Goal: Task Accomplishment & Management: Use online tool/utility

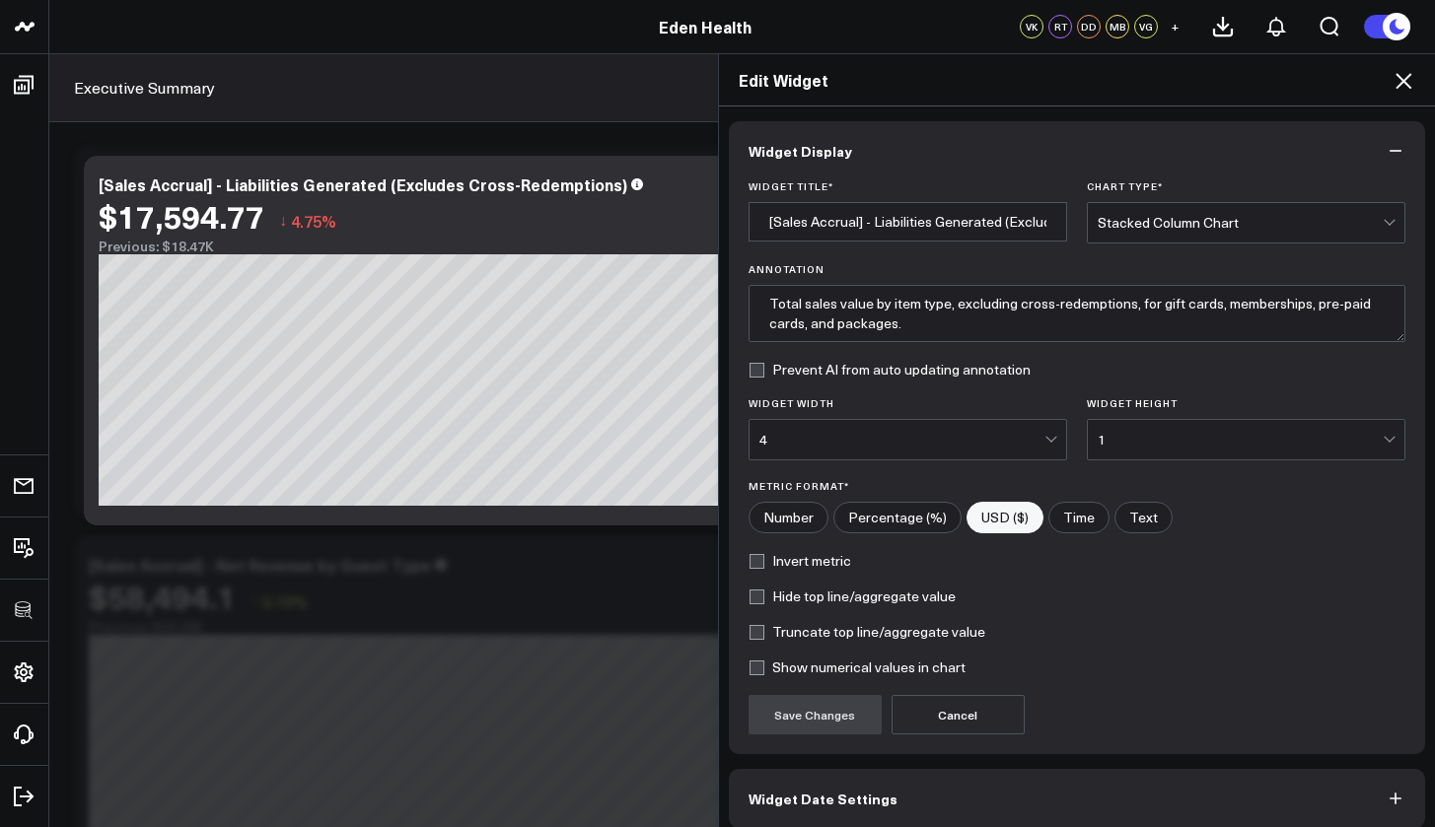
click at [1405, 81] on icon at bounding box center [1403, 81] width 16 height 16
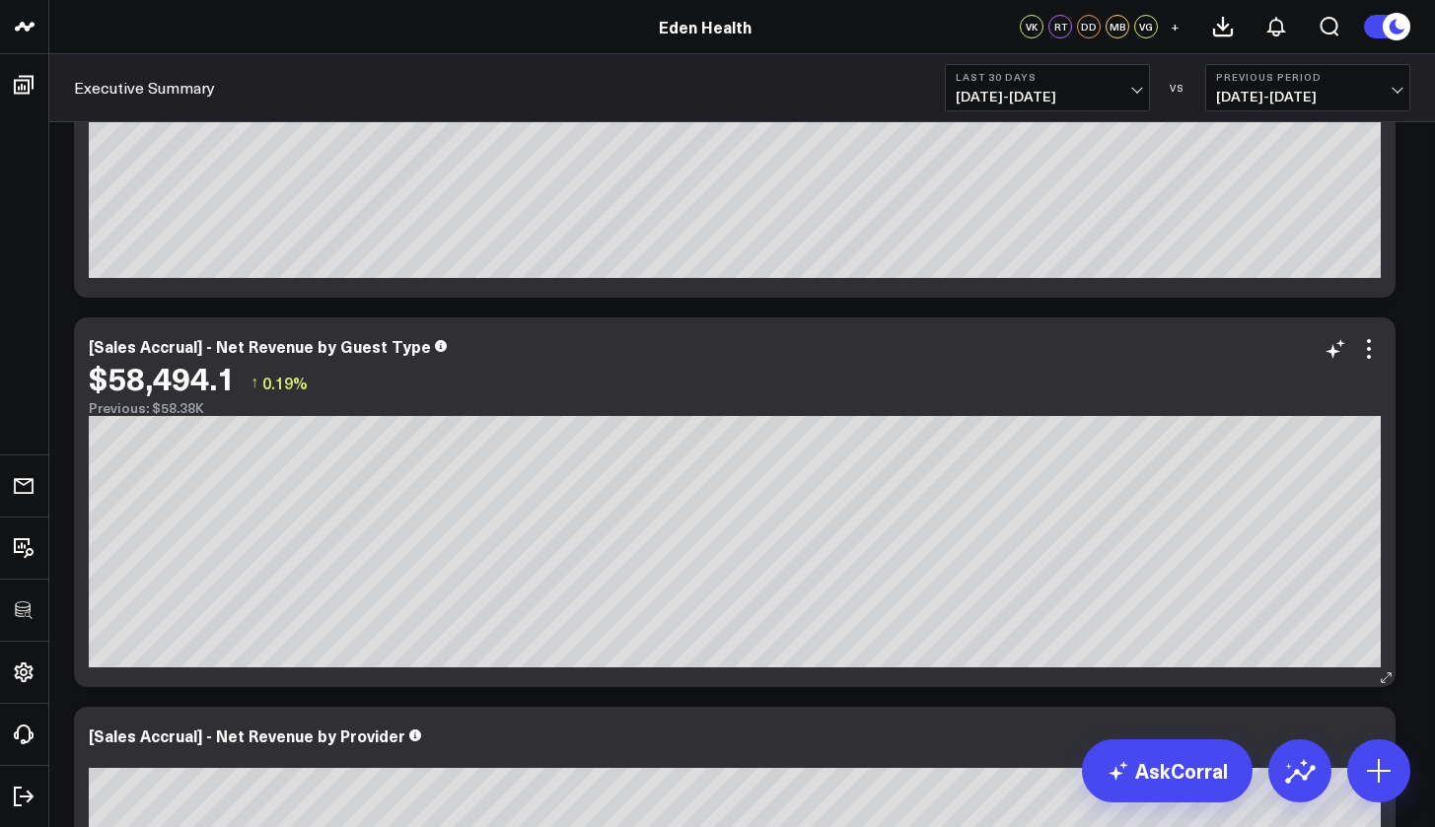
scroll to position [356, 0]
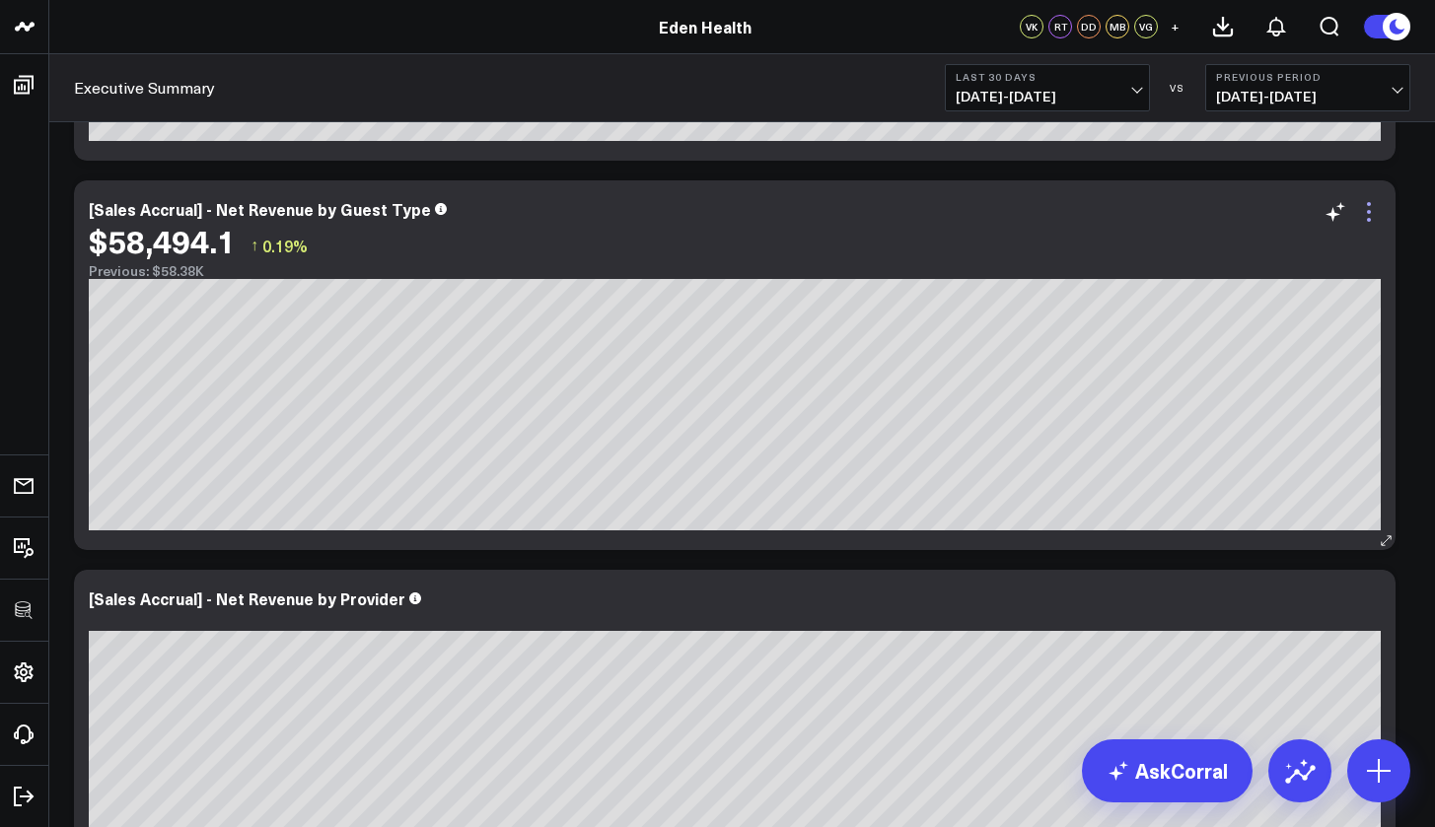
click at [1374, 215] on icon at bounding box center [1369, 212] width 24 height 24
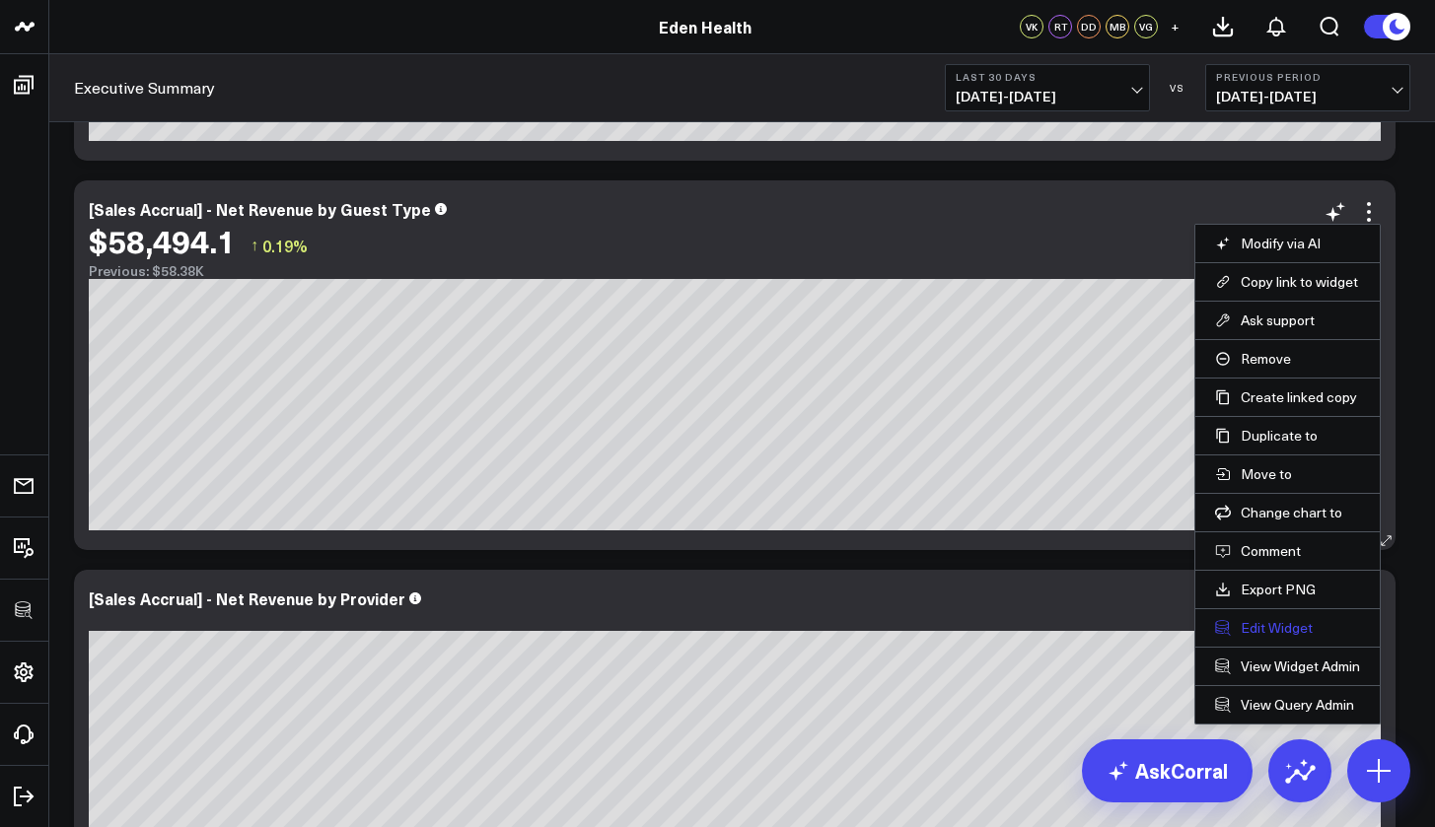
click at [1270, 624] on button "Edit Widget" at bounding box center [1287, 628] width 145 height 18
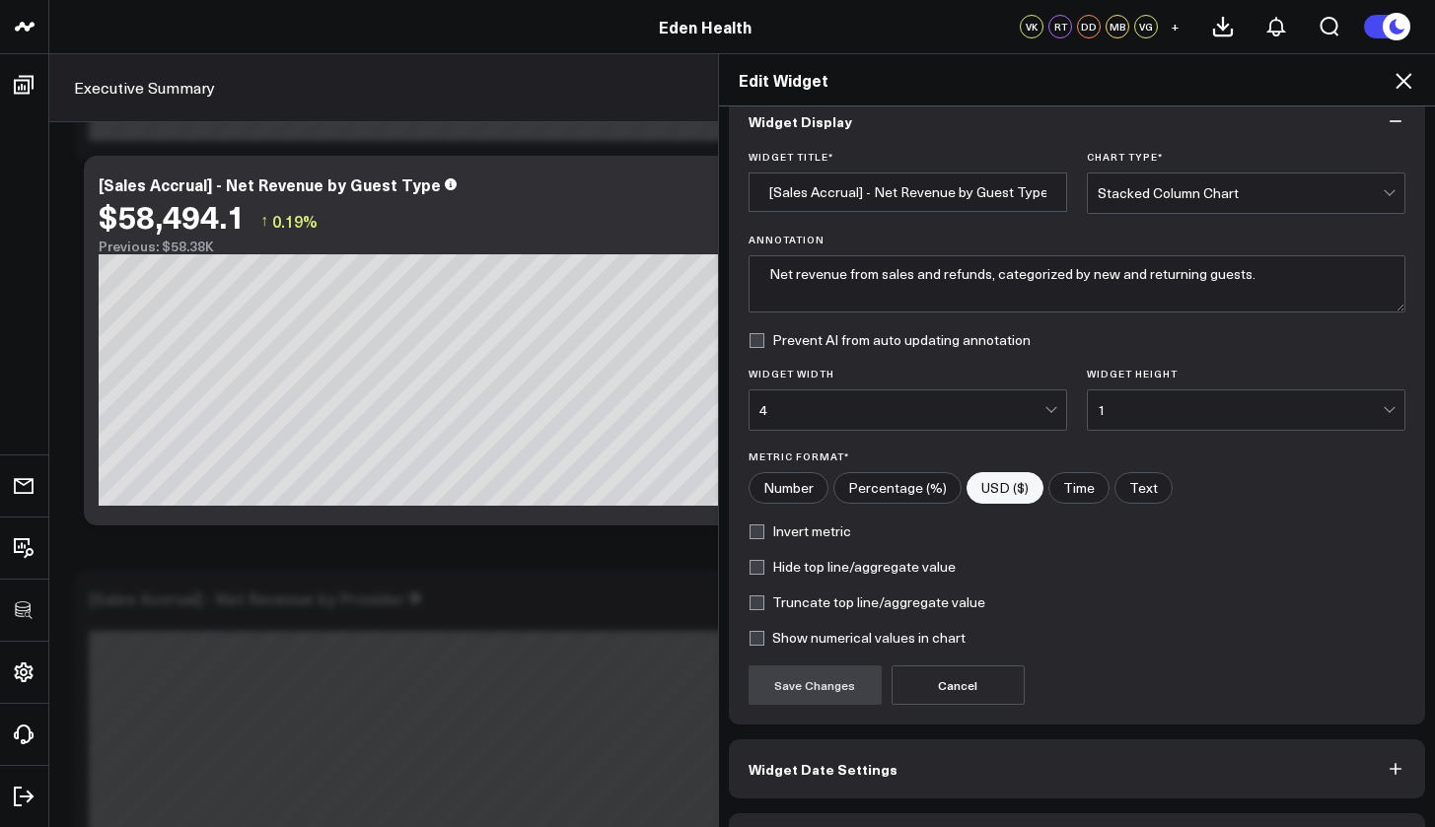
scroll to position [89, 0]
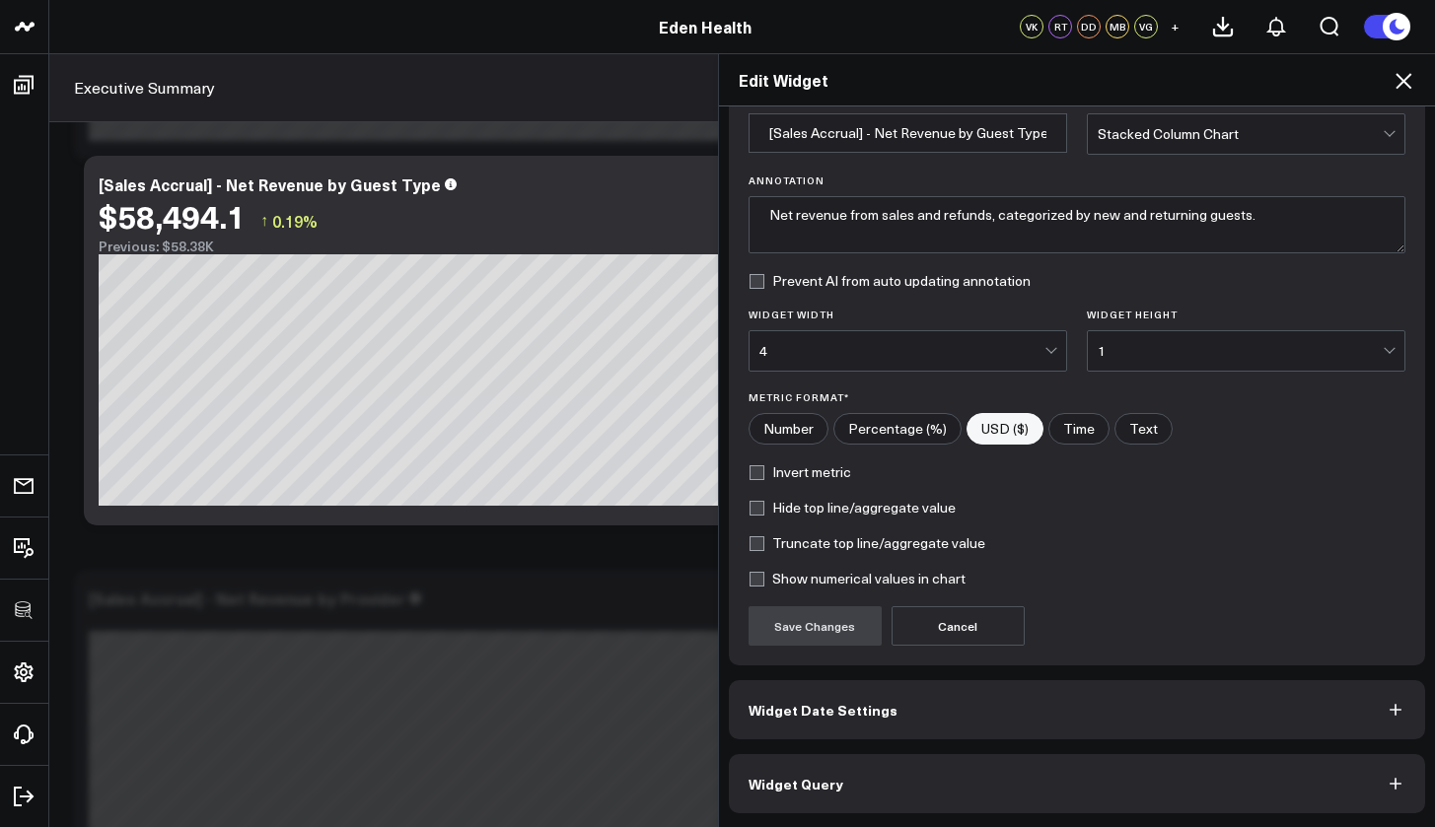
click at [950, 778] on button "Widget Query" at bounding box center [1077, 783] width 697 height 59
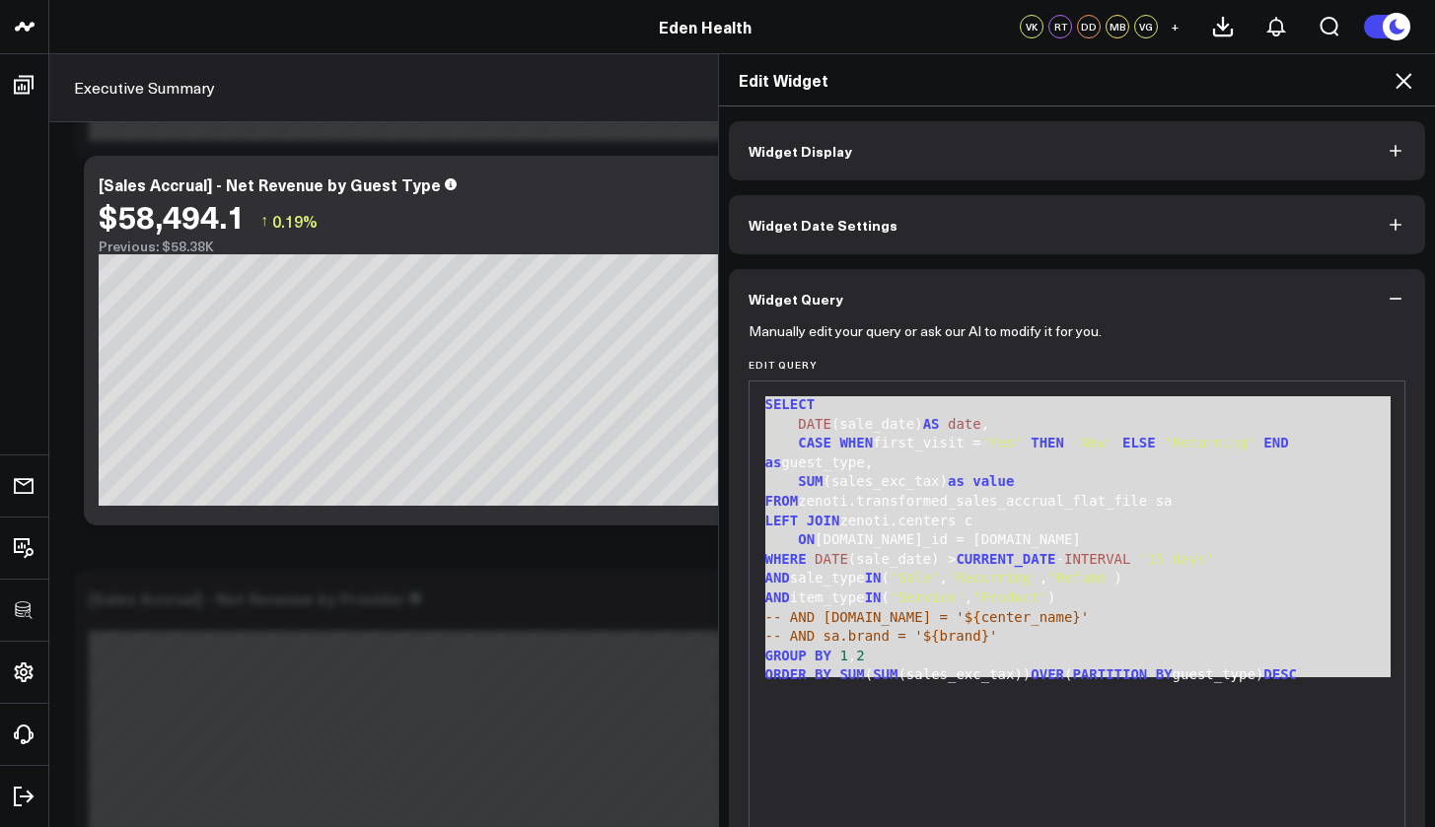
drag, startPoint x: 1300, startPoint y: 676, endPoint x: 760, endPoint y: 406, distance: 602.9
click at [760, 406] on div "SELECT DATE (sale_date) AS date , CASE WHEN first_visit = 'Yes' THEN 'New' ELSE…" at bounding box center [1077, 627] width 636 height 471
copy div "SELECT DATE (sale_date) AS date , CASE WHEN first_visit = 'Yes' THEN 'New' ELSE…"
click at [1406, 80] on icon at bounding box center [1403, 81] width 16 height 16
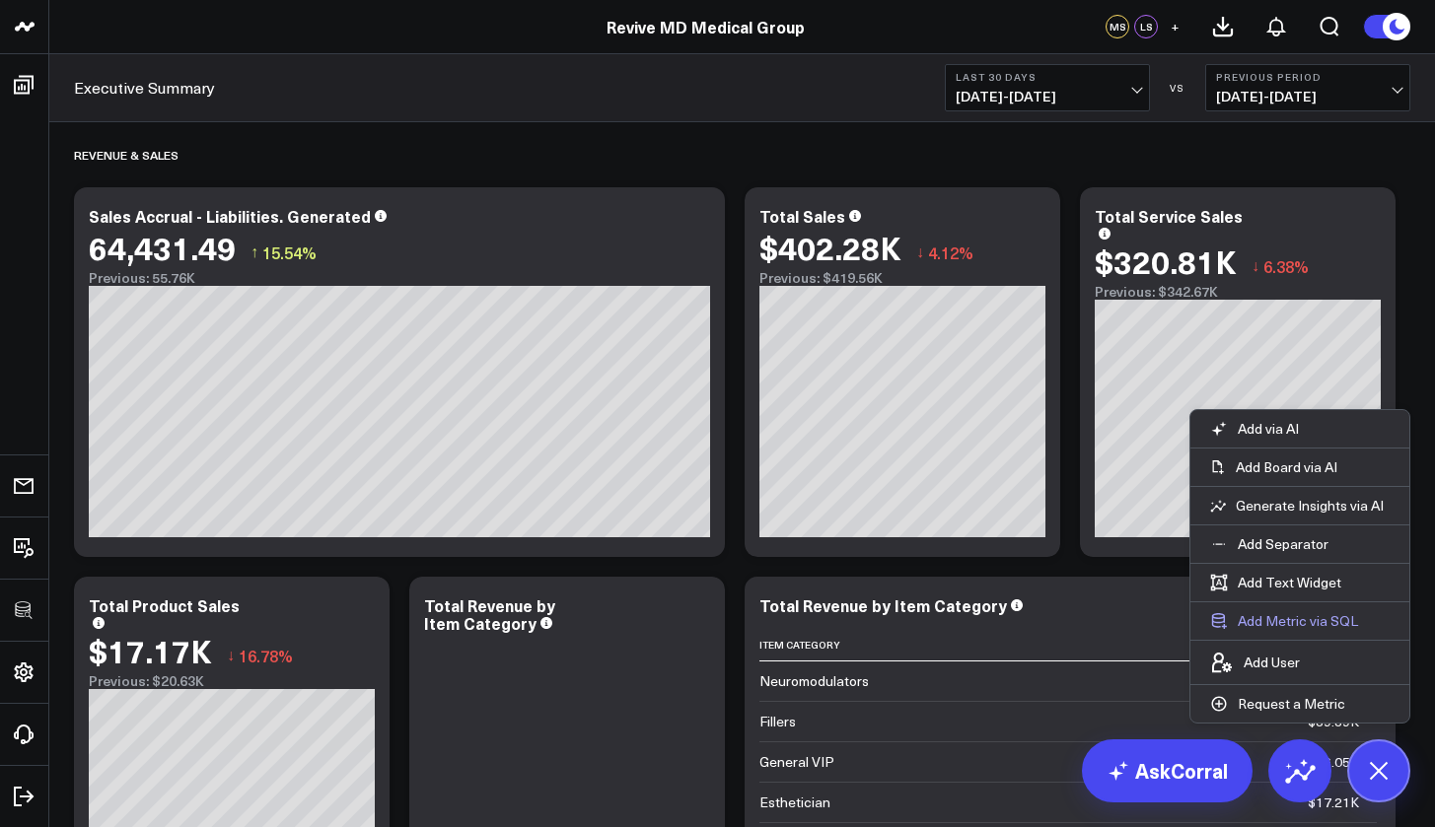
click at [1314, 627] on button "Add Metric via SQL" at bounding box center [1283, 621] width 187 height 37
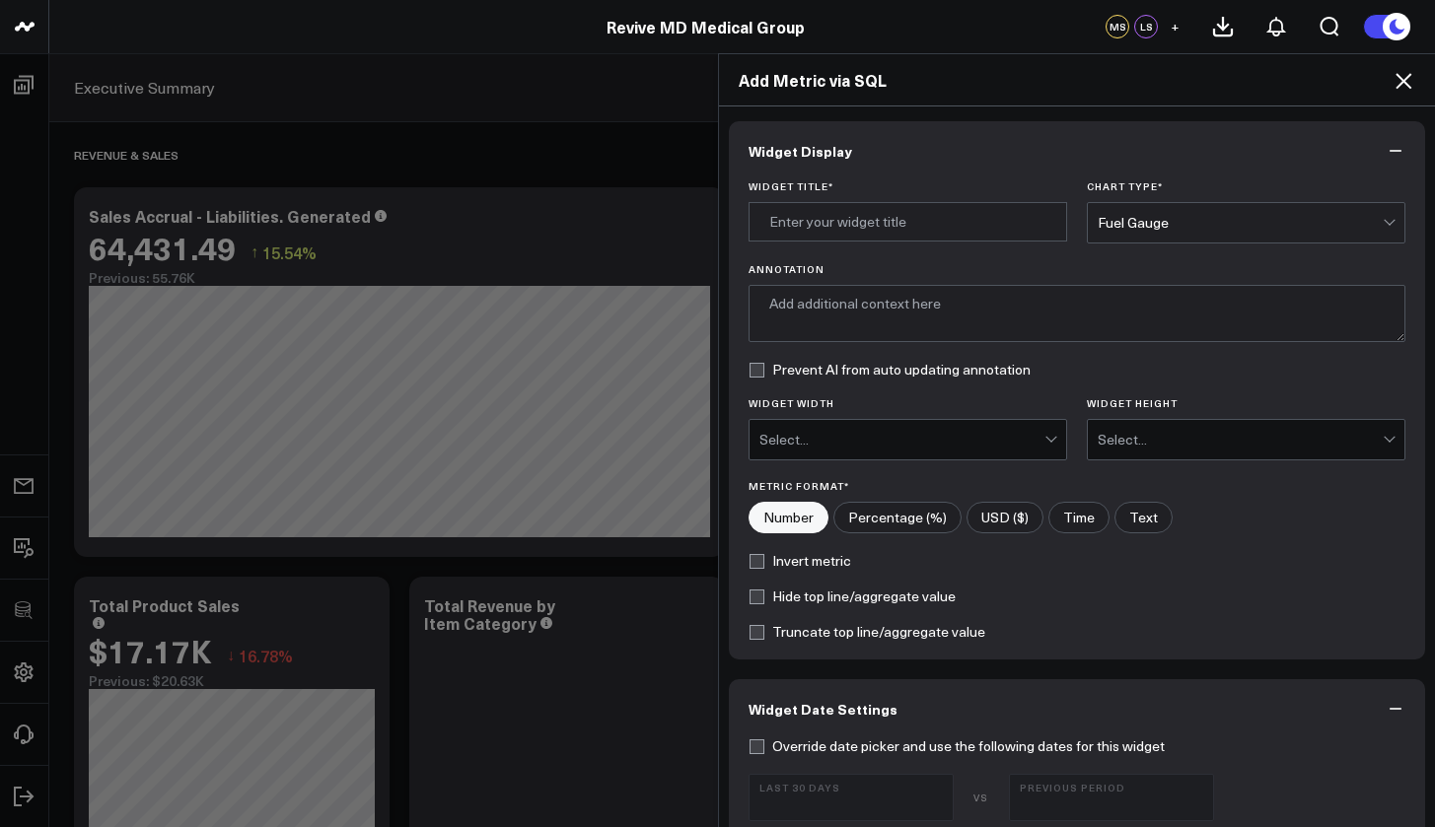
scroll to position [640, 0]
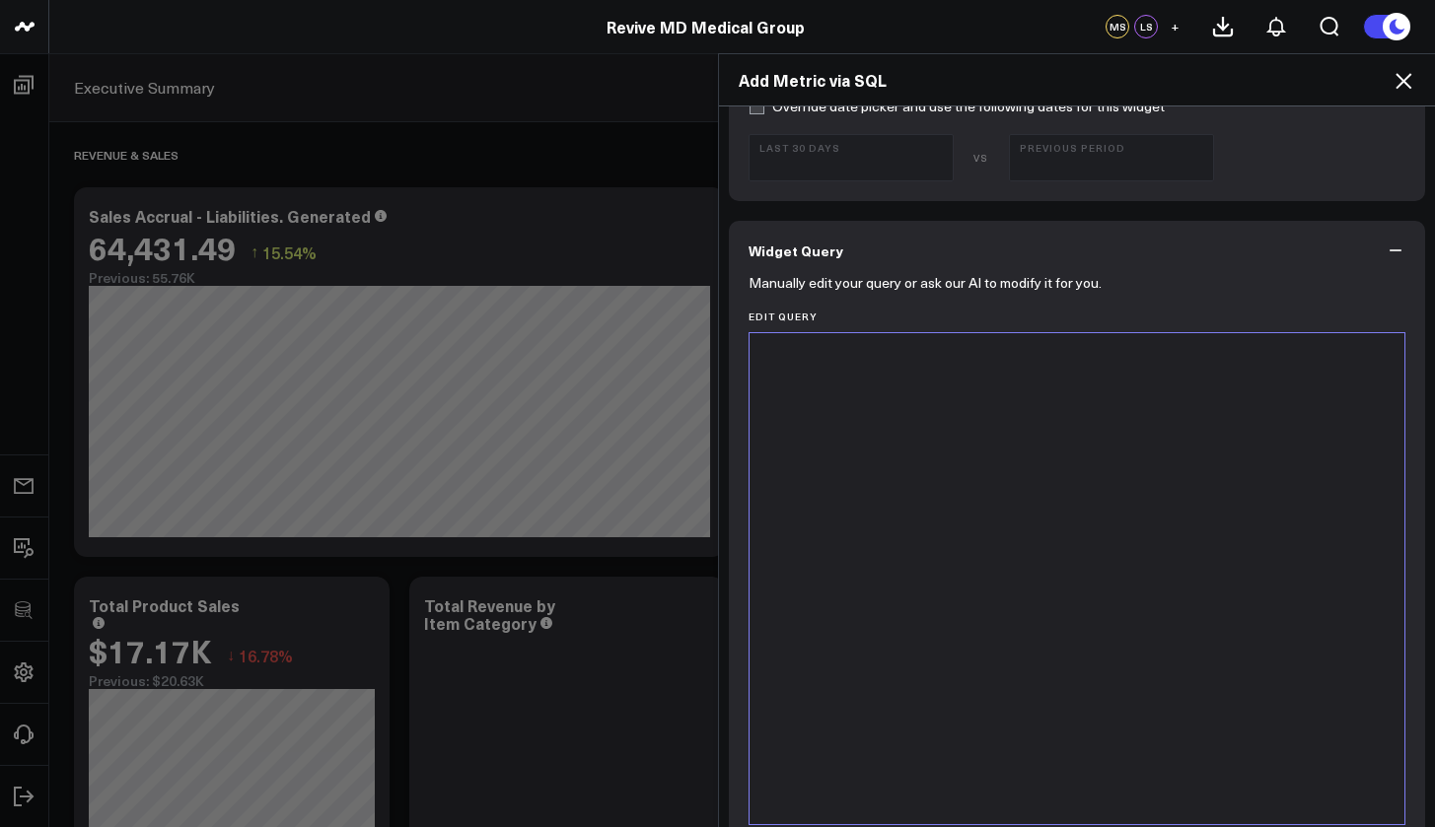
click at [956, 496] on div at bounding box center [1077, 578] width 636 height 471
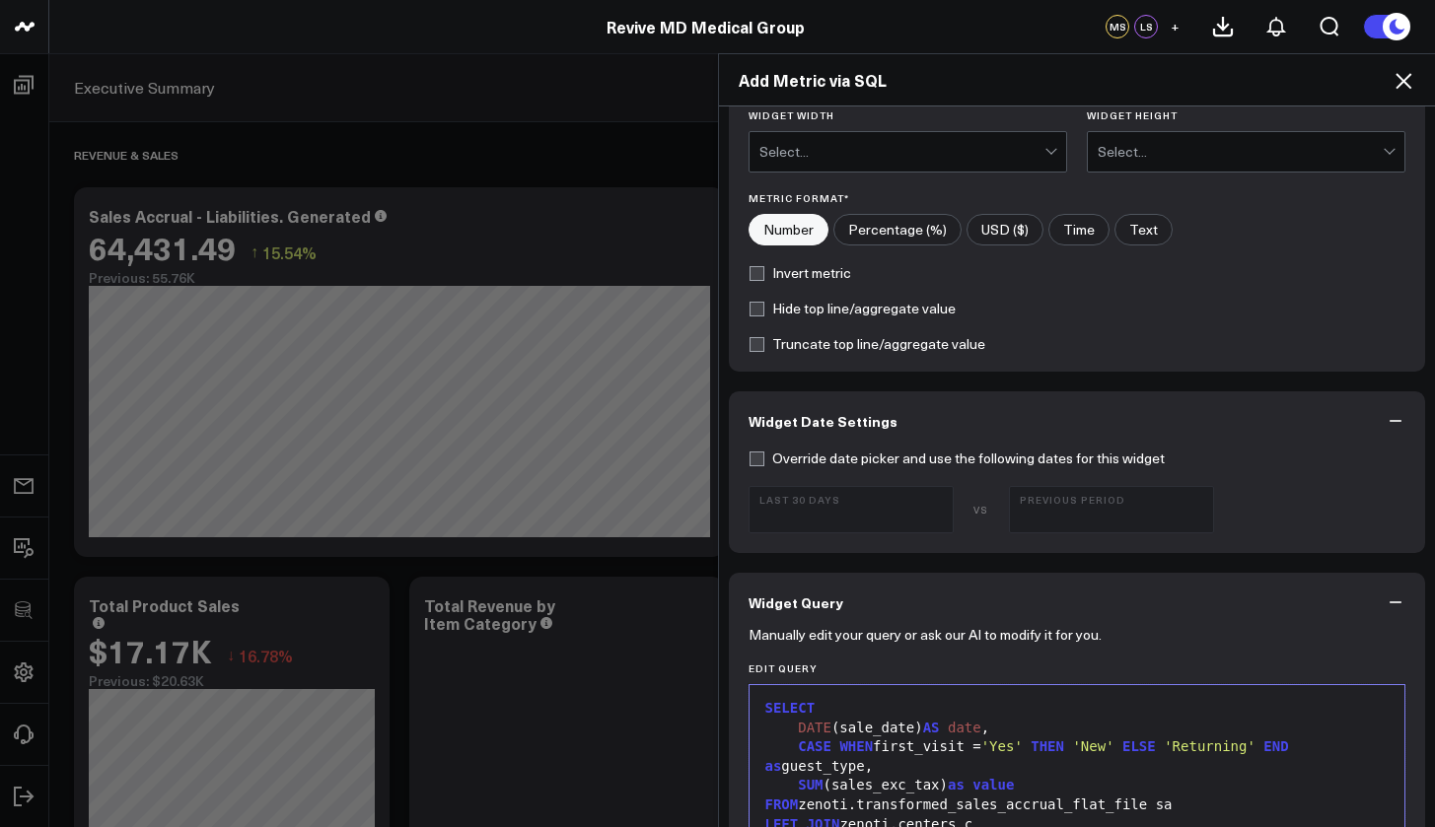
scroll to position [67, 0]
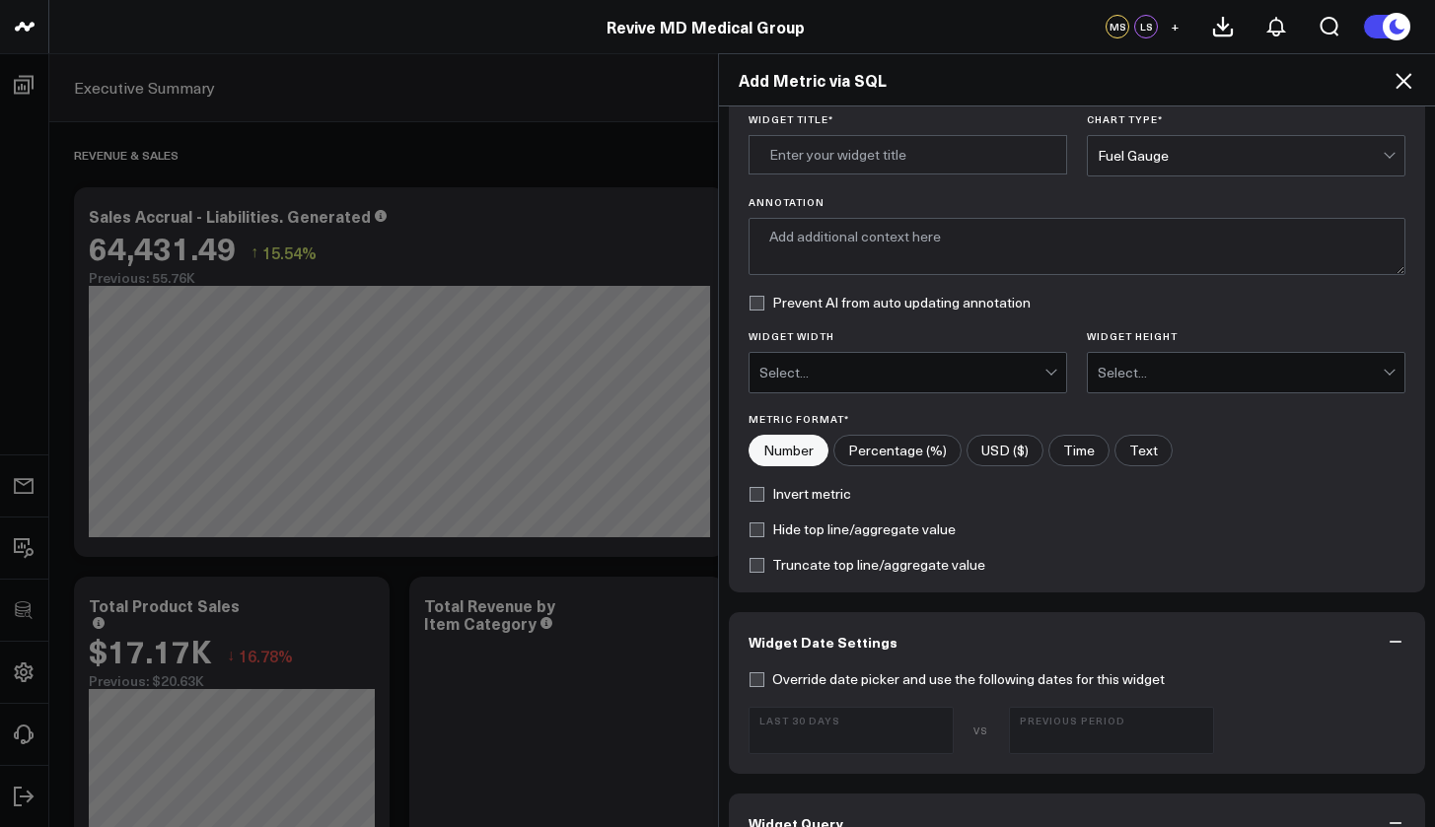
click at [1148, 150] on div "Fuel Gauge" at bounding box center [1240, 156] width 285 height 16
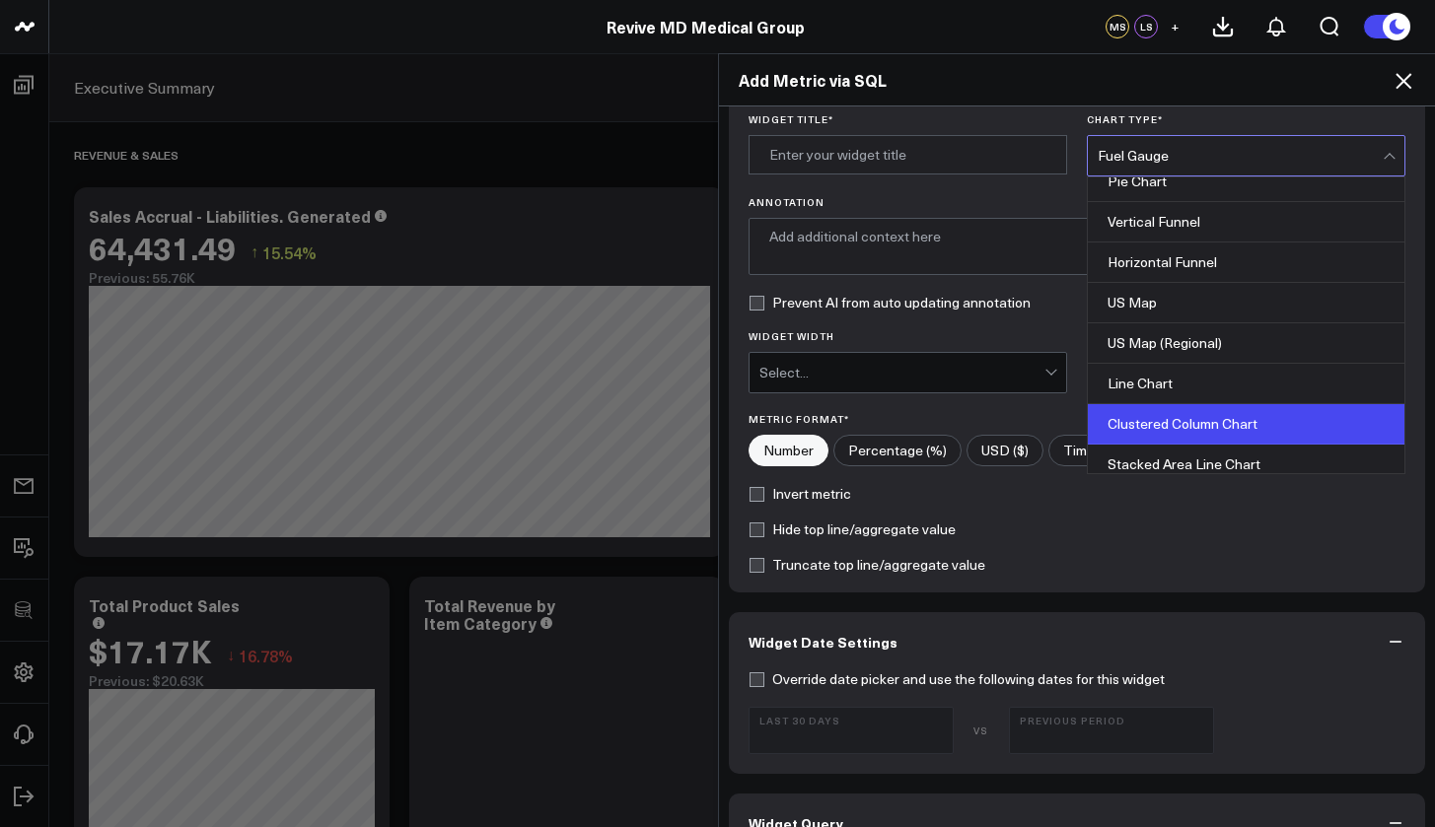
scroll to position [480, 0]
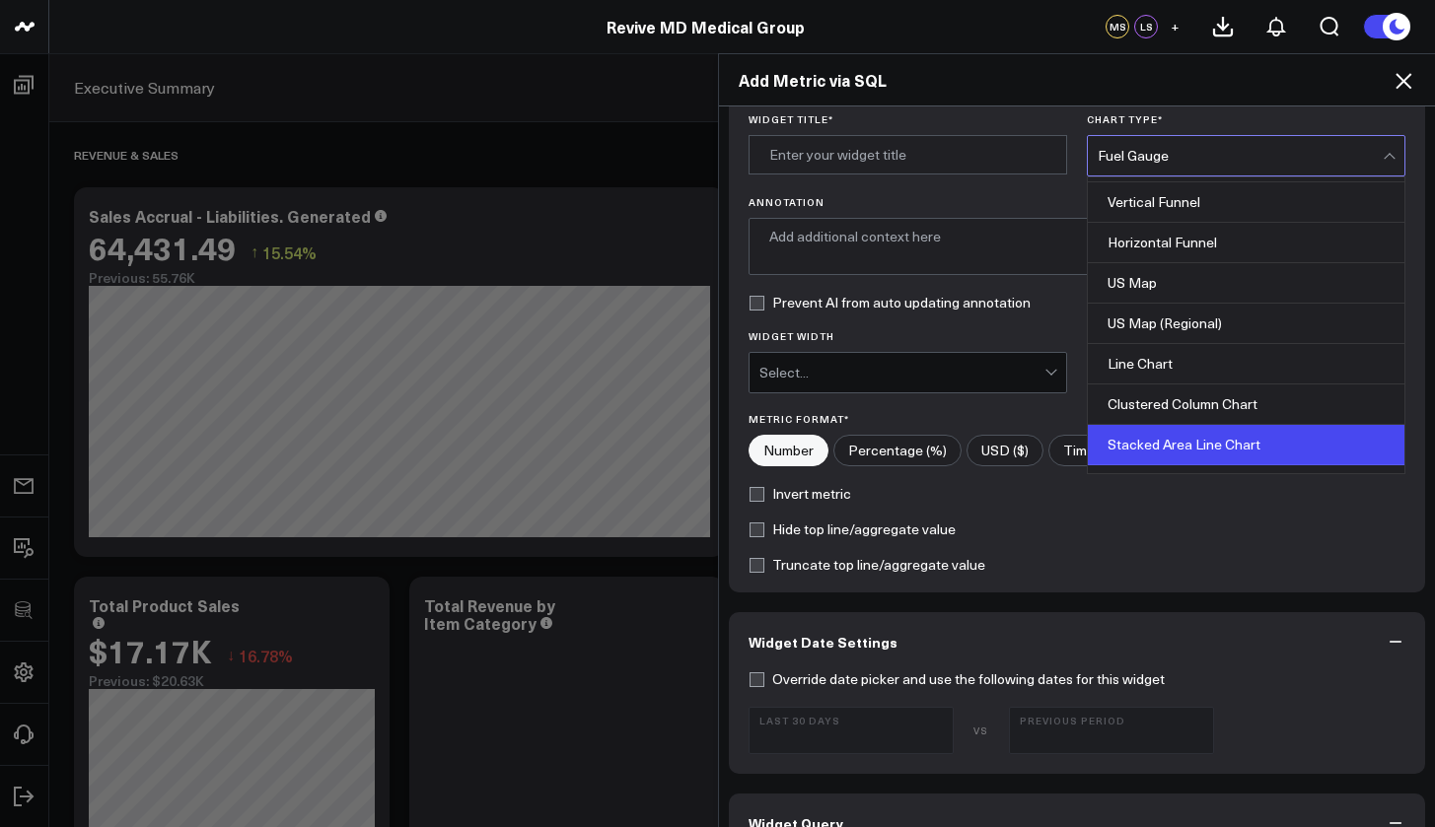
click at [1184, 452] on div "Stacked Area Line Chart" at bounding box center [1246, 445] width 317 height 40
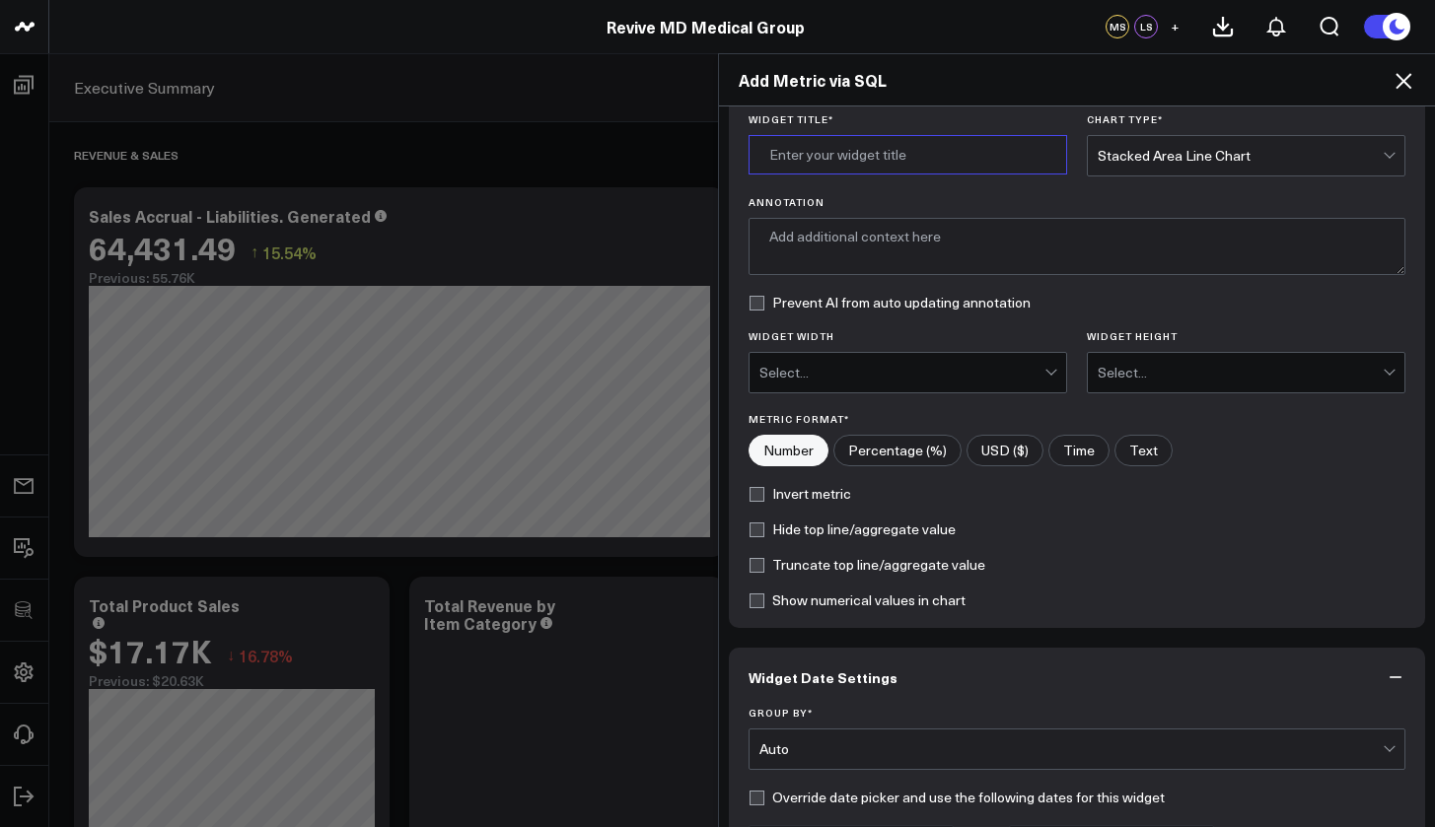
click at [900, 156] on input "Widget Title *" at bounding box center [908, 154] width 319 height 39
type input "V"
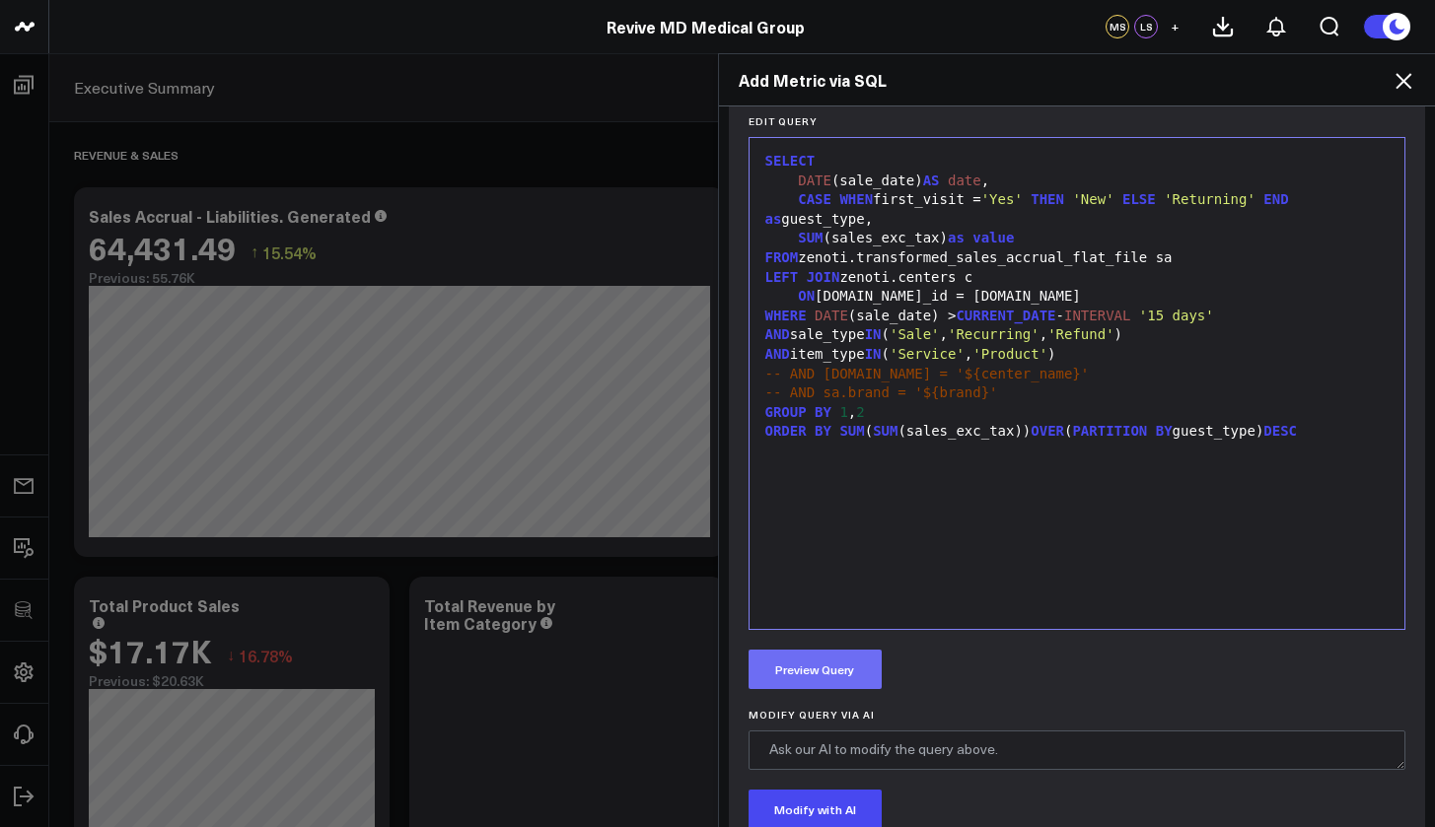
type input "Revenue by Guest Type"
click at [815, 667] on button "Preview Query" at bounding box center [815, 669] width 133 height 39
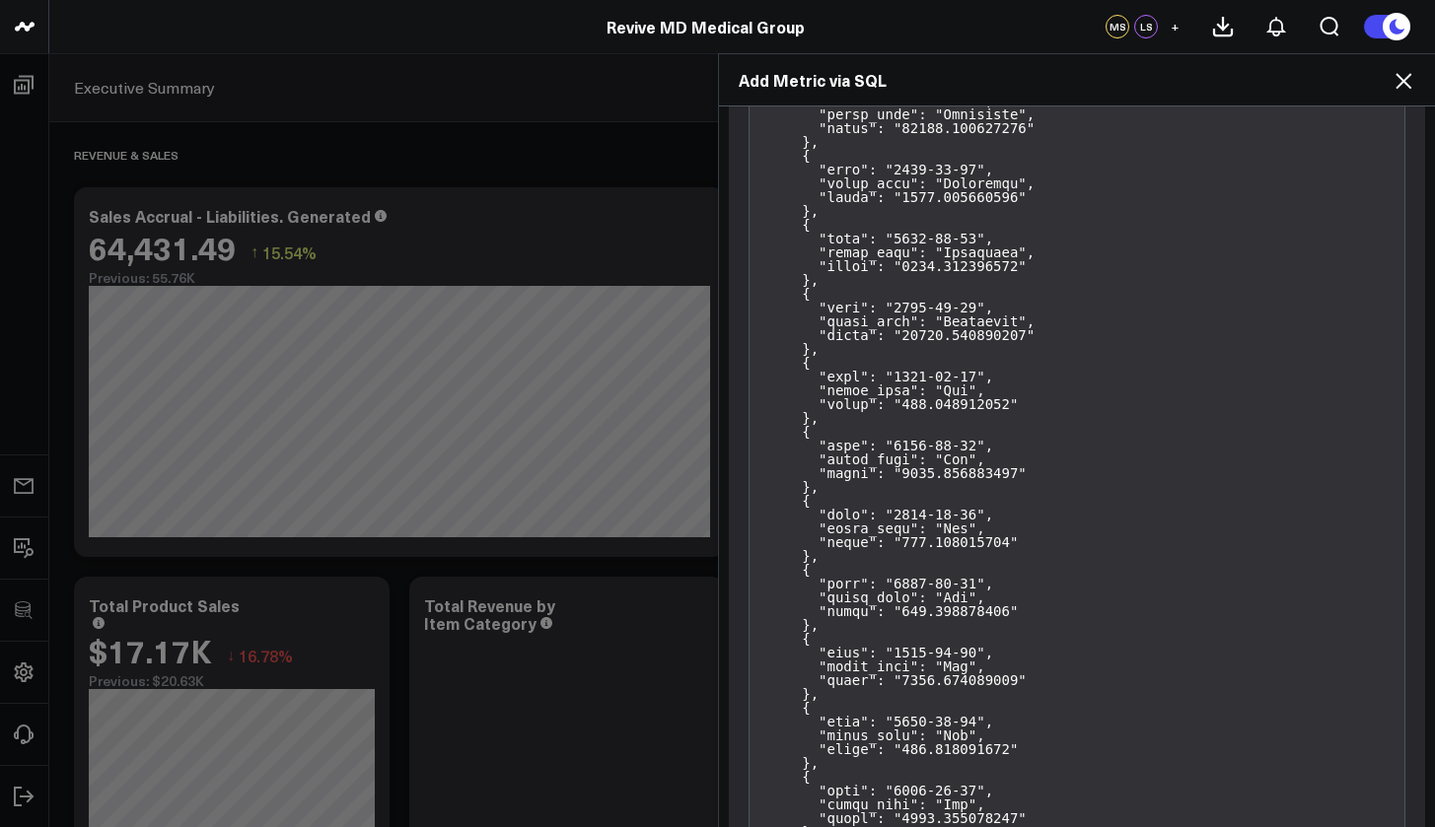
scroll to position [2851, 0]
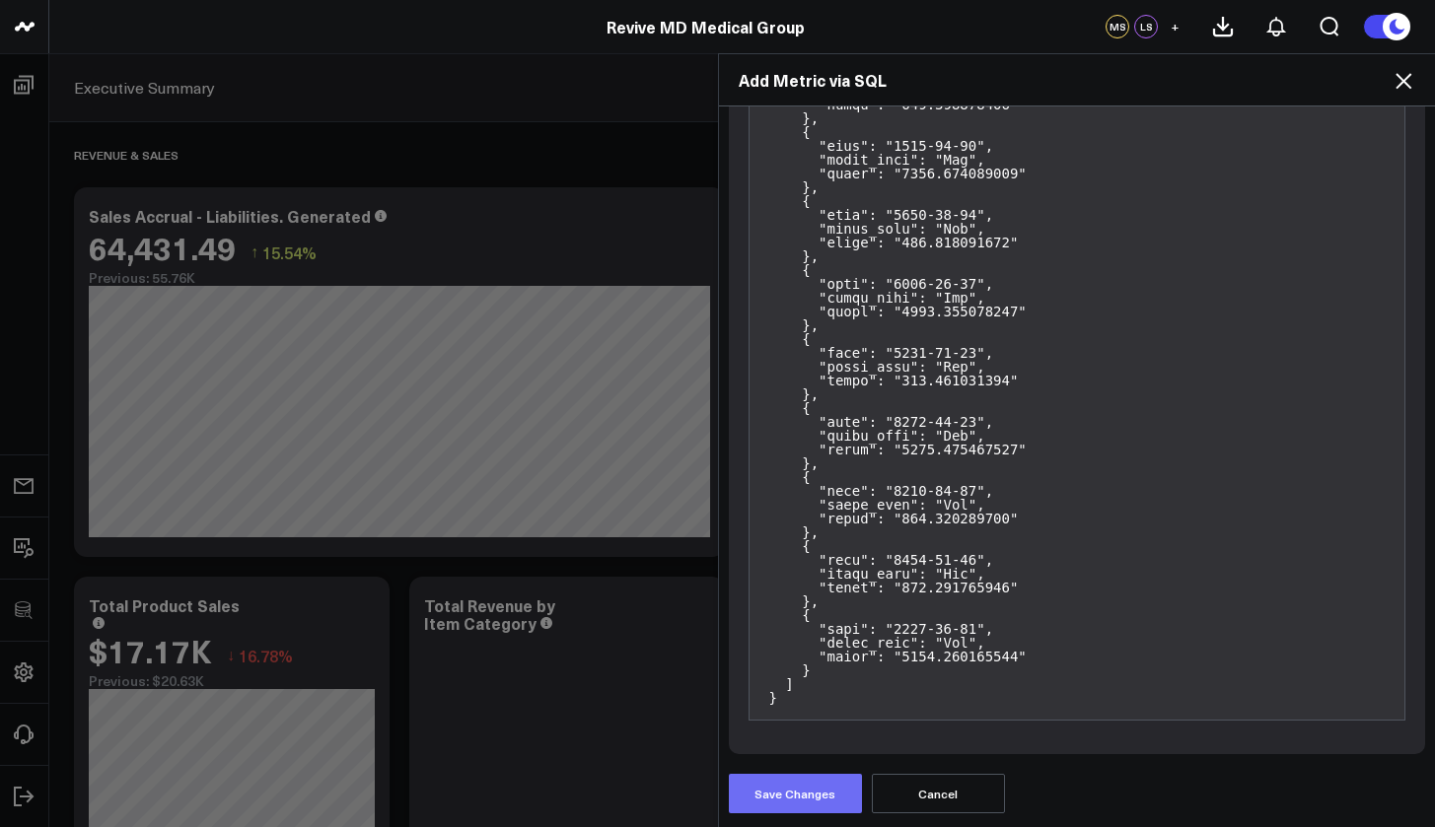
click at [819, 788] on button "Save Changes" at bounding box center [795, 793] width 133 height 39
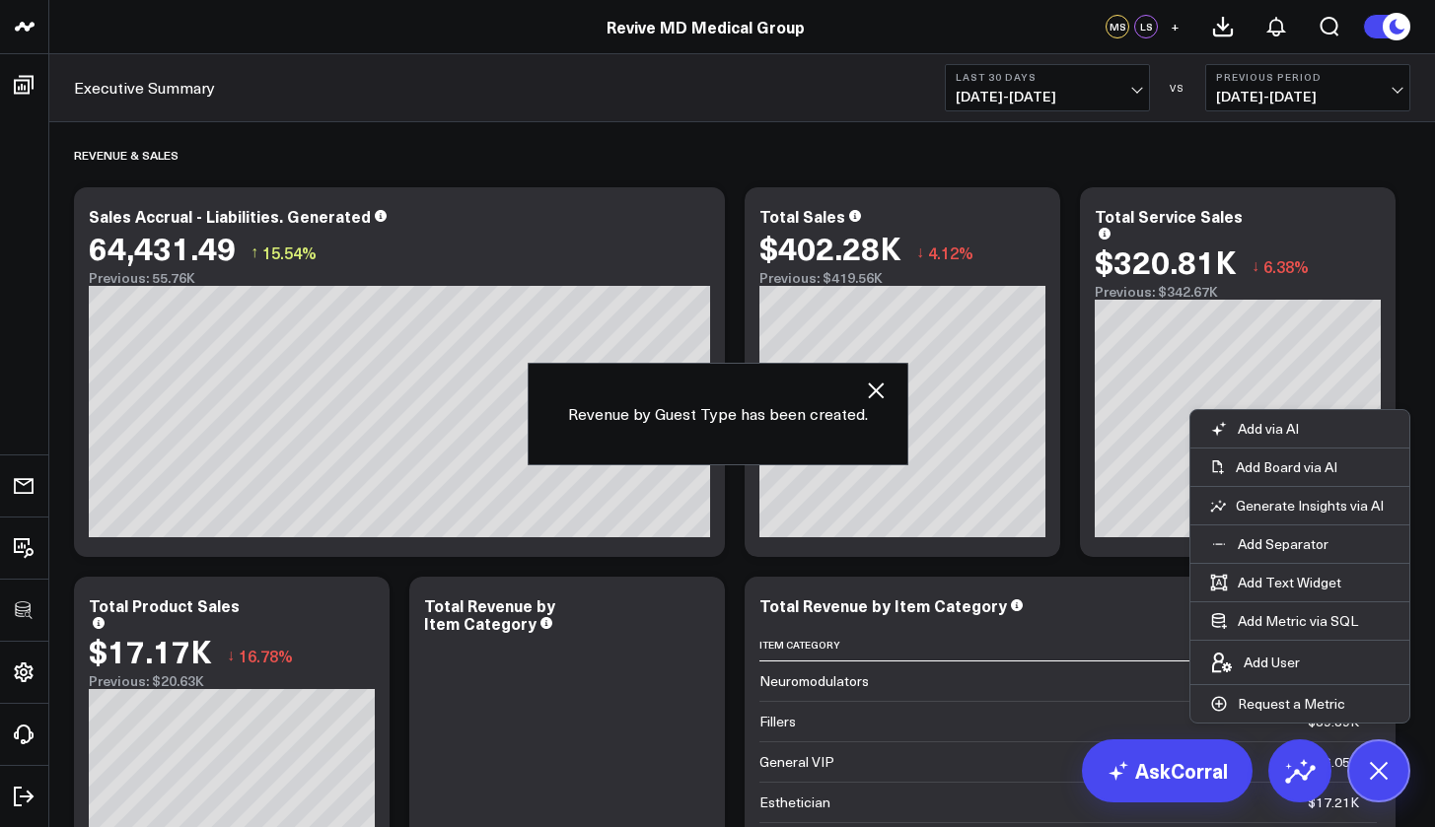
scroll to position [1471, 0]
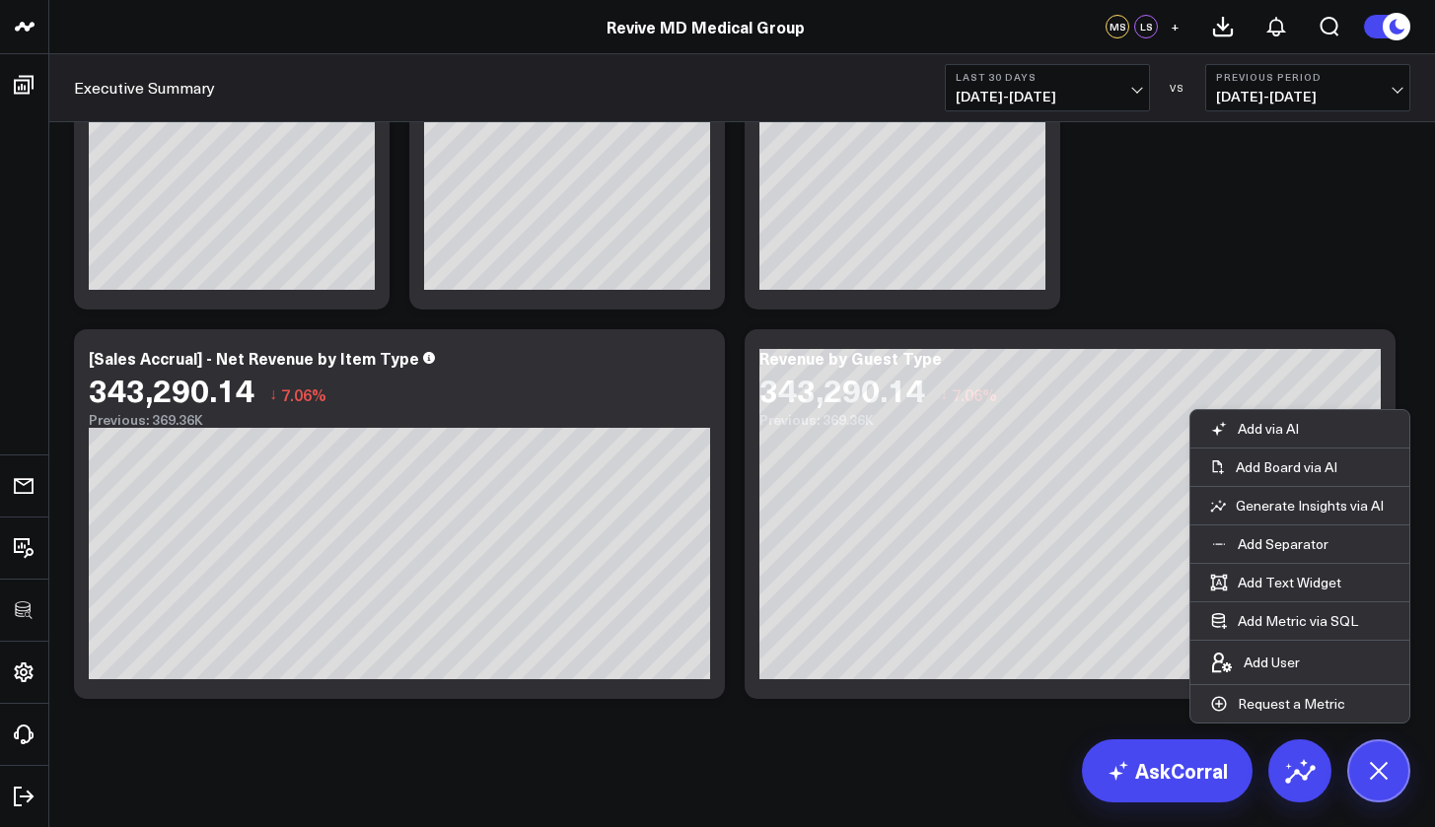
click at [1381, 786] on icon at bounding box center [1378, 771] width 44 height 44
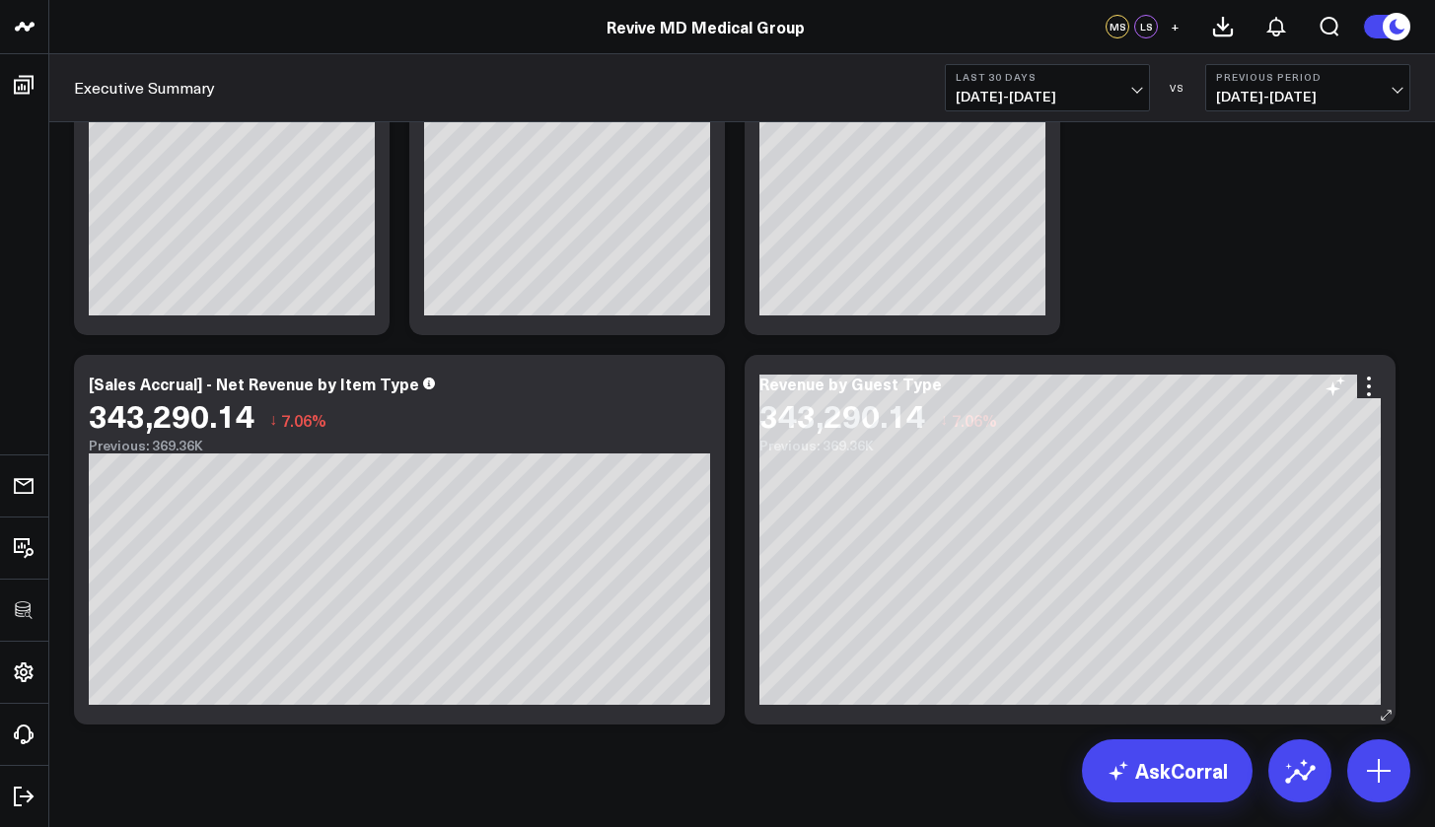
scroll to position [1441, 0]
